Goal: Navigation & Orientation: Understand site structure

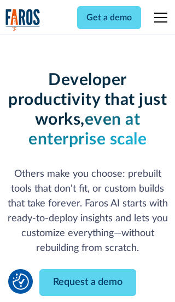
scroll to position [132, 0]
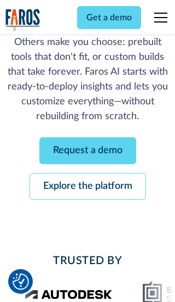
click at [88, 150] on link "Request a demo" at bounding box center [87, 150] width 97 height 27
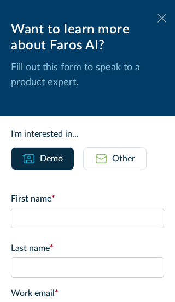
click at [162, 18] on icon at bounding box center [162, 18] width 9 height 8
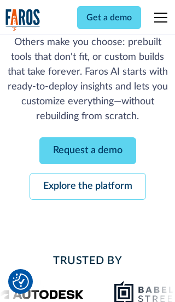
scroll to position [167, 0]
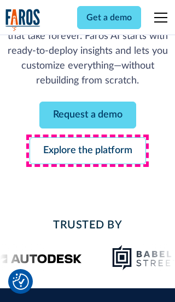
click at [88, 150] on link "Explore the platform" at bounding box center [88, 150] width 117 height 27
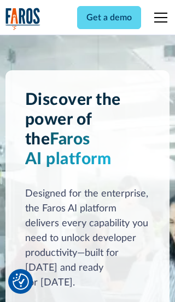
scroll to position [8238, 0]
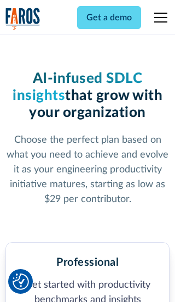
scroll to position [1700, 0]
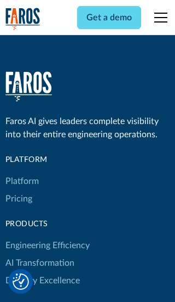
click at [21, 172] on link "Platform" at bounding box center [21, 181] width 33 height 18
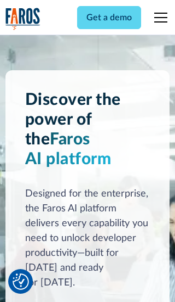
scroll to position [8590, 0]
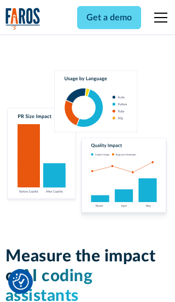
scroll to position [6779, 0]
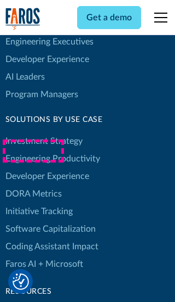
click at [33, 185] on link "DORA Metrics" at bounding box center [33, 194] width 56 height 18
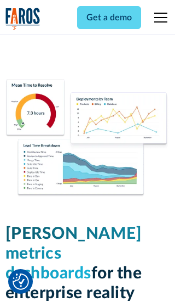
scroll to position [4785, 0]
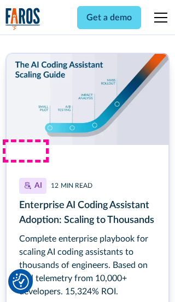
scroll to position [4921, 0]
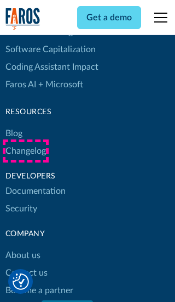
click at [25, 151] on link "Changelog" at bounding box center [25, 151] width 41 height 18
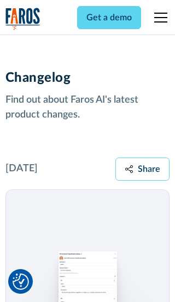
scroll to position [13246, 0]
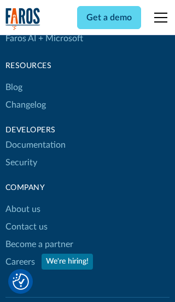
click at [22, 200] on link "About us" at bounding box center [22, 209] width 35 height 18
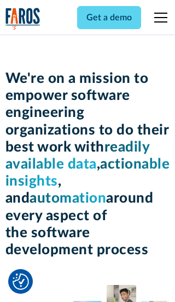
scroll to position [3765, 0]
